Goal: Transaction & Acquisition: Purchase product/service

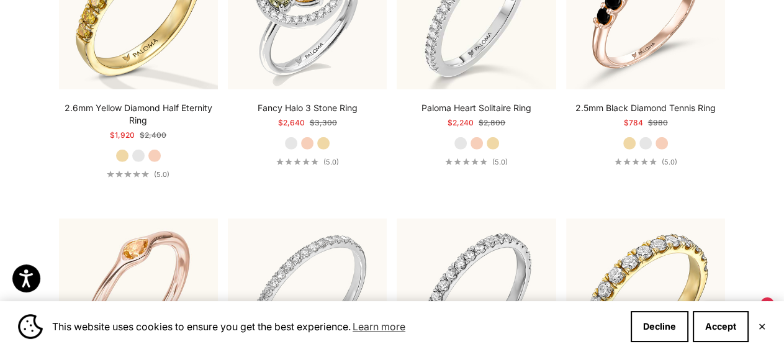
scroll to position [3152, 0]
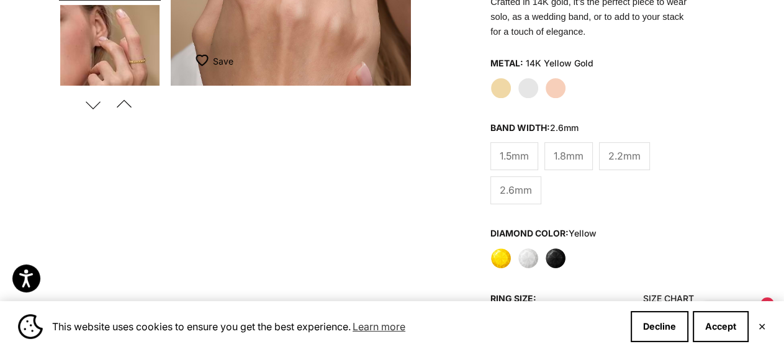
scroll to position [335, 0]
click at [531, 247] on label "White" at bounding box center [528, 257] width 21 height 21
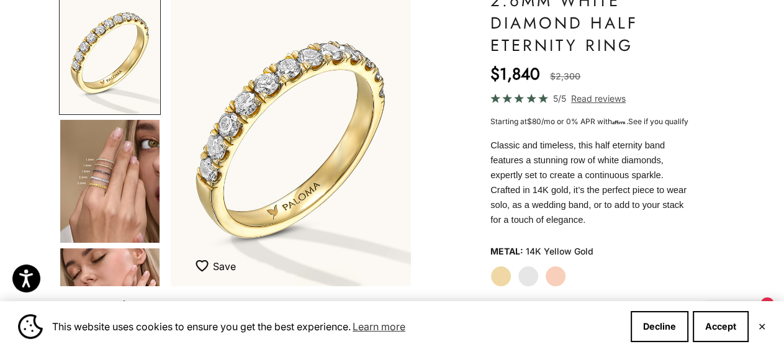
scroll to position [134, 0]
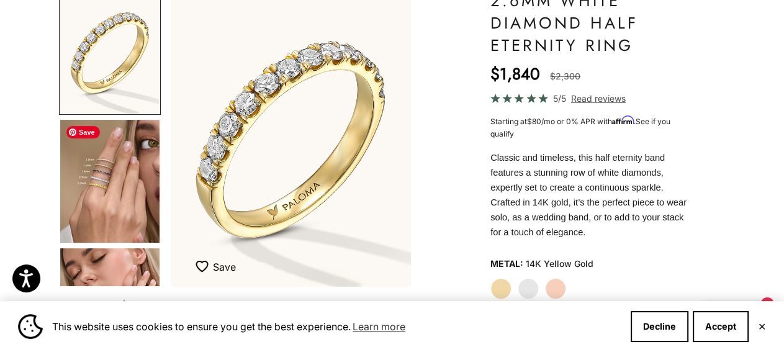
click at [98, 190] on img "Go to item 4" at bounding box center [109, 181] width 99 height 123
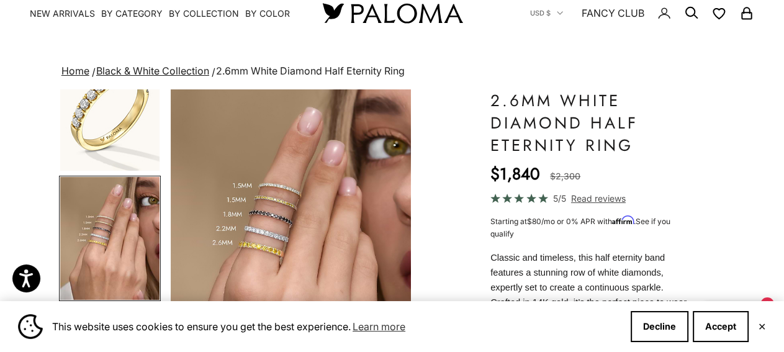
scroll to position [0, 0]
